Goal: Information Seeking & Learning: Find specific fact

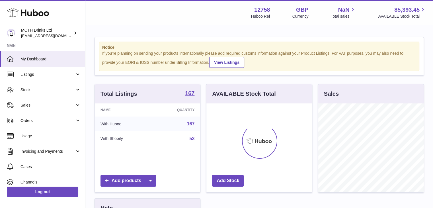
scroll to position [89, 106]
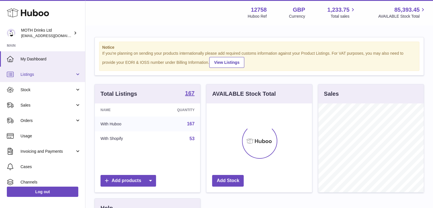
click at [75, 73] on link "Listings" at bounding box center [42, 74] width 85 height 15
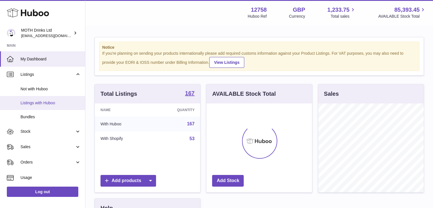
click at [60, 104] on span "Listings with Huboo" at bounding box center [50, 102] width 60 height 5
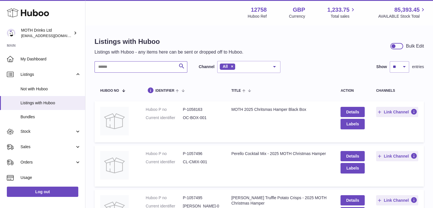
click at [139, 64] on input "text" at bounding box center [140, 66] width 93 height 11
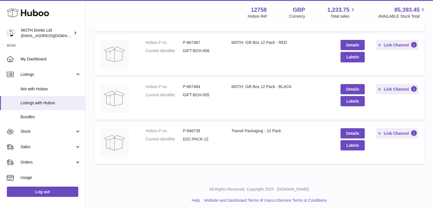
scroll to position [114, 0]
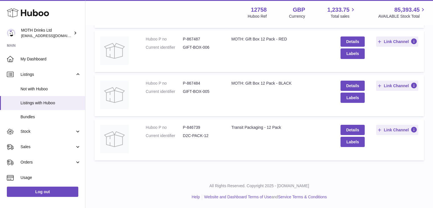
click at [192, 82] on dd "P-867484" at bounding box center [201, 83] width 37 height 5
copy dd "867484"
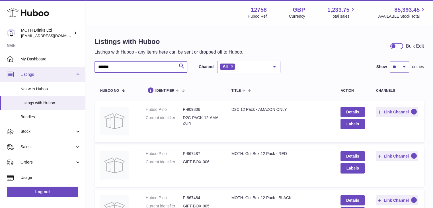
drag, startPoint x: 102, startPoint y: 66, endPoint x: 34, endPoint y: 73, distance: 69.3
click at [51, 69] on div "Huboo MOTH Drinks Ltd [EMAIL_ADDRESS][DOMAIN_NAME] Main My Dashboard Listings N…" at bounding box center [216, 161] width 433 height 322
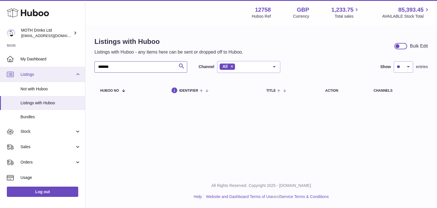
type input "******"
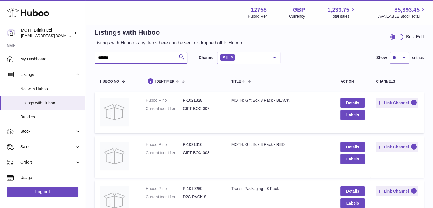
scroll to position [10, 0]
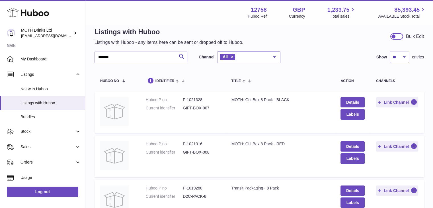
click at [192, 97] on dd "P-1021328" at bounding box center [201, 99] width 37 height 5
copy dd "1021328"
